Goal: Task Accomplishment & Management: Use online tool/utility

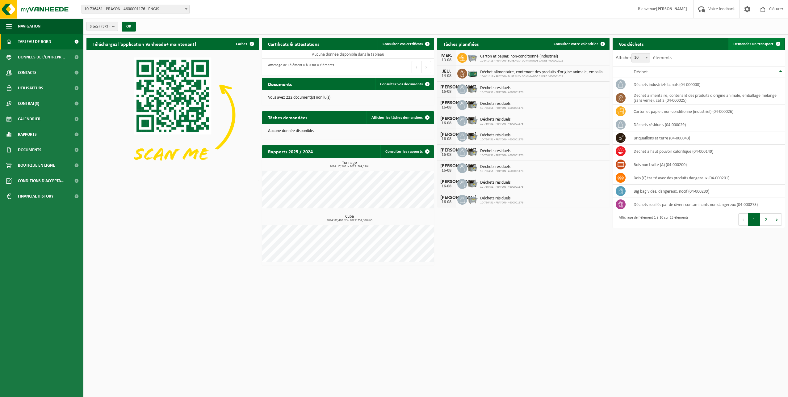
click at [747, 43] on span "Demander un transport" at bounding box center [754, 44] width 40 height 4
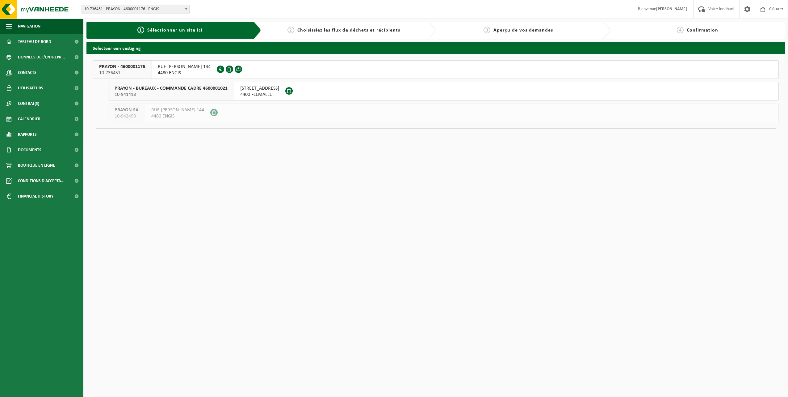
click at [174, 112] on span "RUE JOSEPH WAUTERS 144" at bounding box center [177, 110] width 53 height 6
click at [180, 71] on span "4480 ENGIS" at bounding box center [184, 73] width 53 height 6
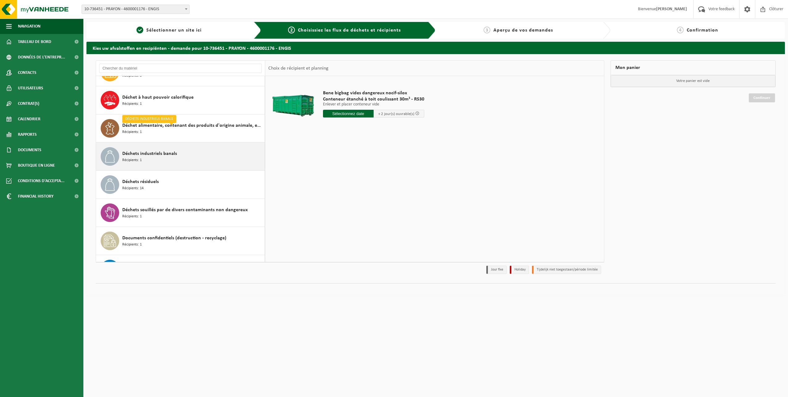
scroll to position [151, 0]
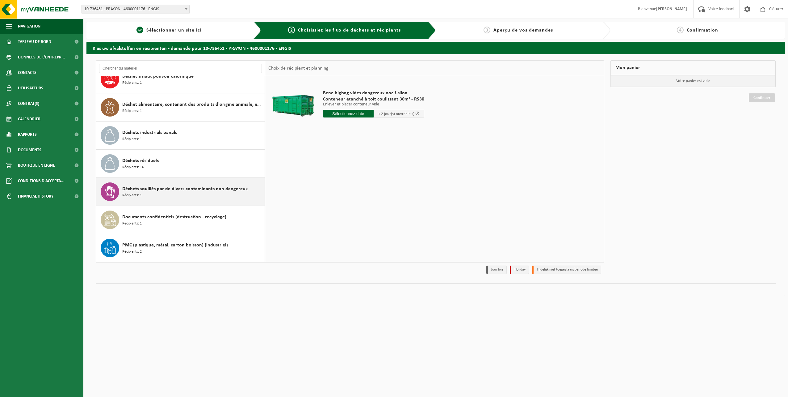
click at [224, 194] on div "Déchets souillés par de divers contaminants non dangereux Récipients: 1" at bounding box center [192, 191] width 141 height 19
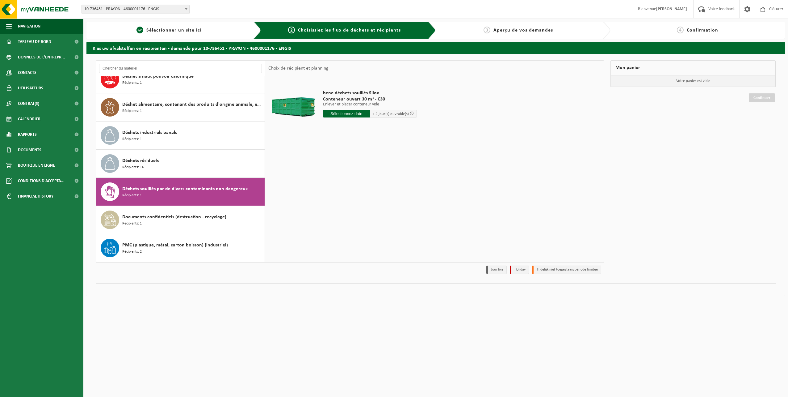
click at [354, 113] on input "text" at bounding box center [346, 114] width 47 height 8
click at [330, 179] on div "18" at bounding box center [328, 178] width 11 height 10
type input "à partir de 2025-08-18"
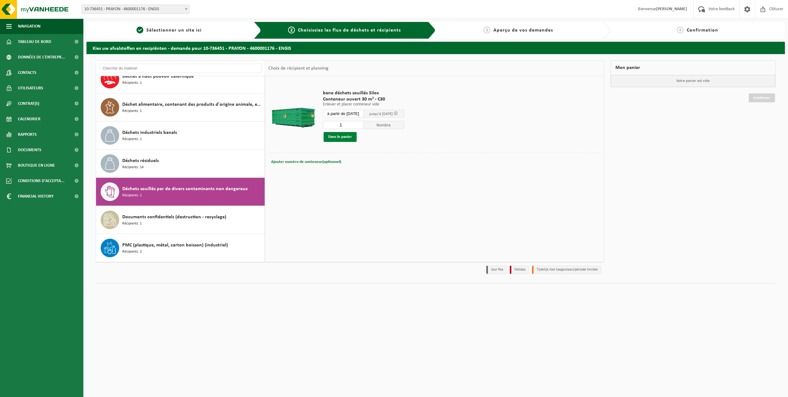
click at [346, 135] on button "Dans le panier" at bounding box center [340, 137] width 33 height 10
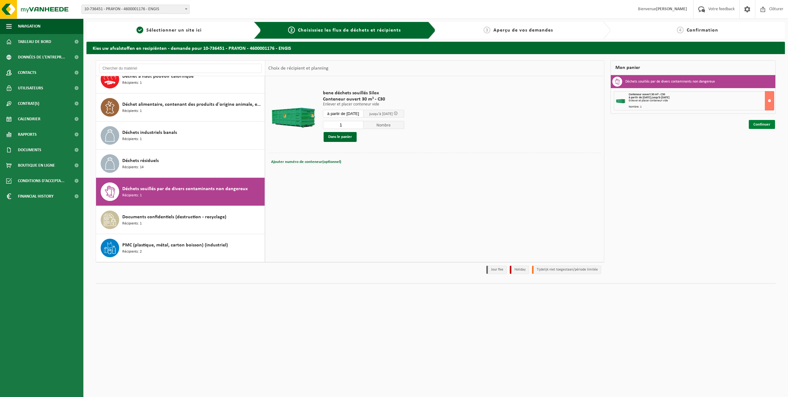
click at [760, 125] on link "Continuer" at bounding box center [762, 124] width 26 height 9
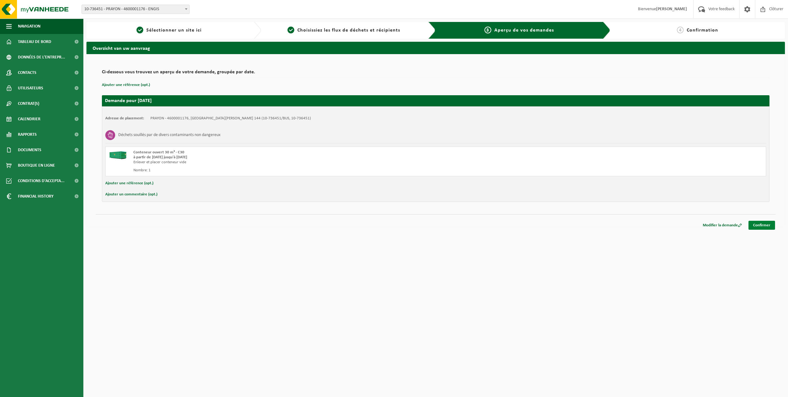
click at [758, 226] on link "Confirmer" at bounding box center [762, 225] width 27 height 9
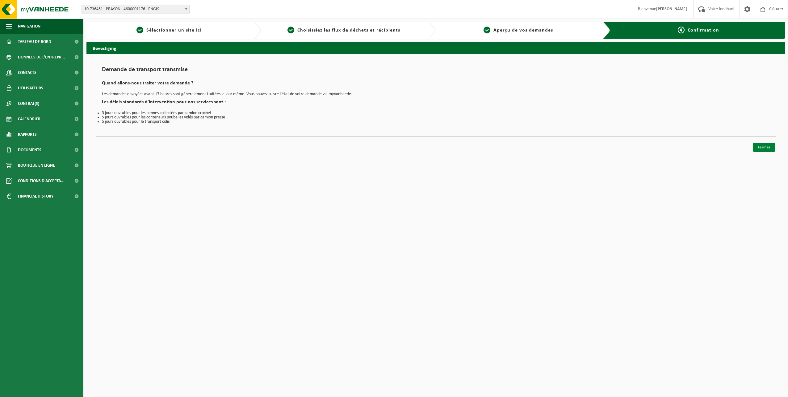
click at [768, 146] on link "Fermer" at bounding box center [764, 147] width 22 height 9
